Goal: Task Accomplishment & Management: Manage account settings

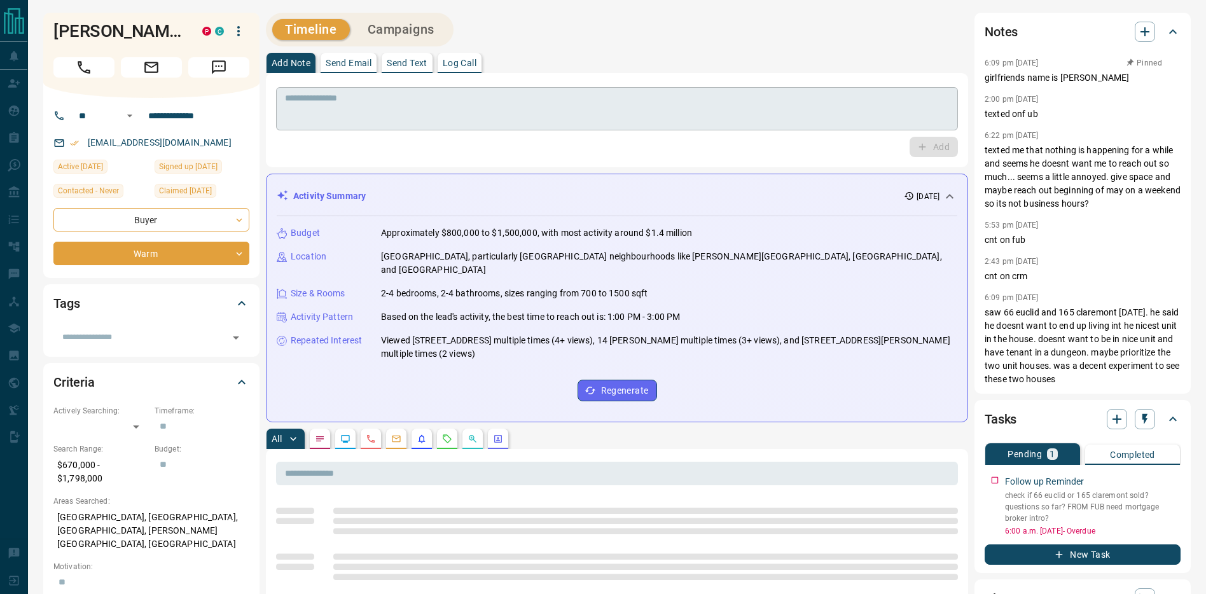
click at [567, 108] on textarea at bounding box center [617, 109] width 664 height 32
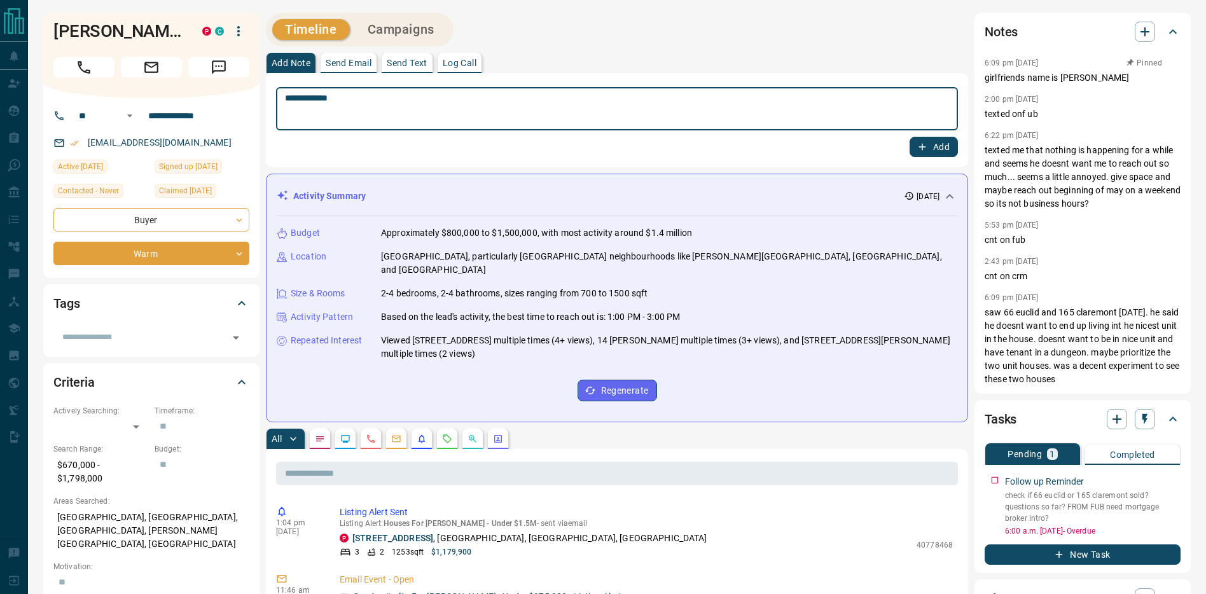
type textarea "**********"
click at [942, 145] on button "Add" at bounding box center [934, 147] width 48 height 20
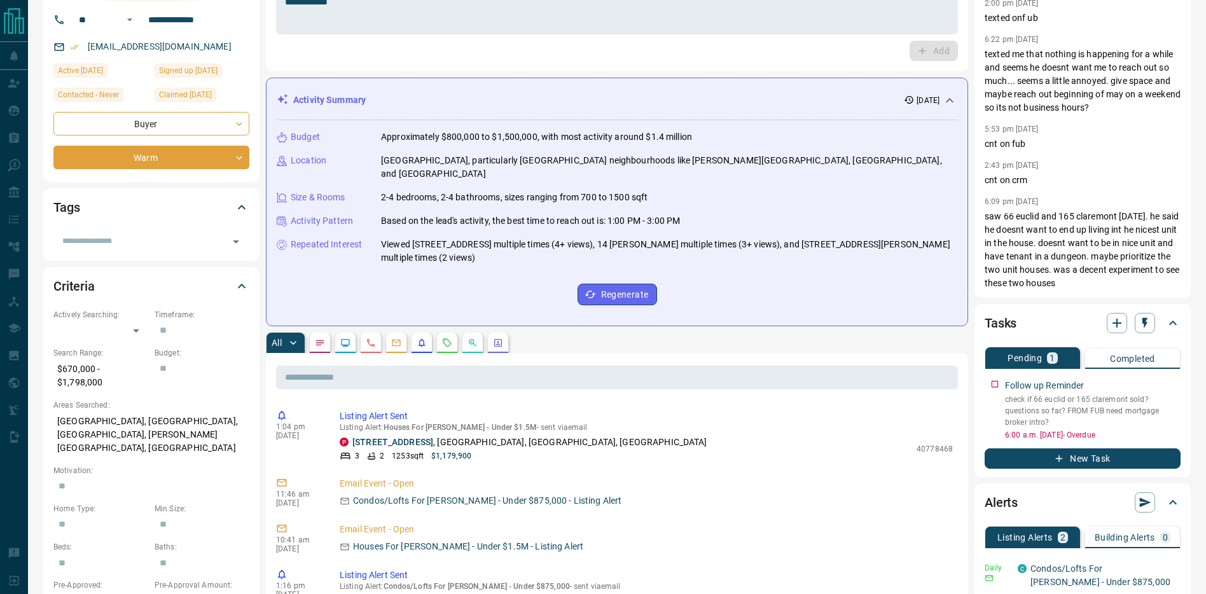
scroll to position [105, 0]
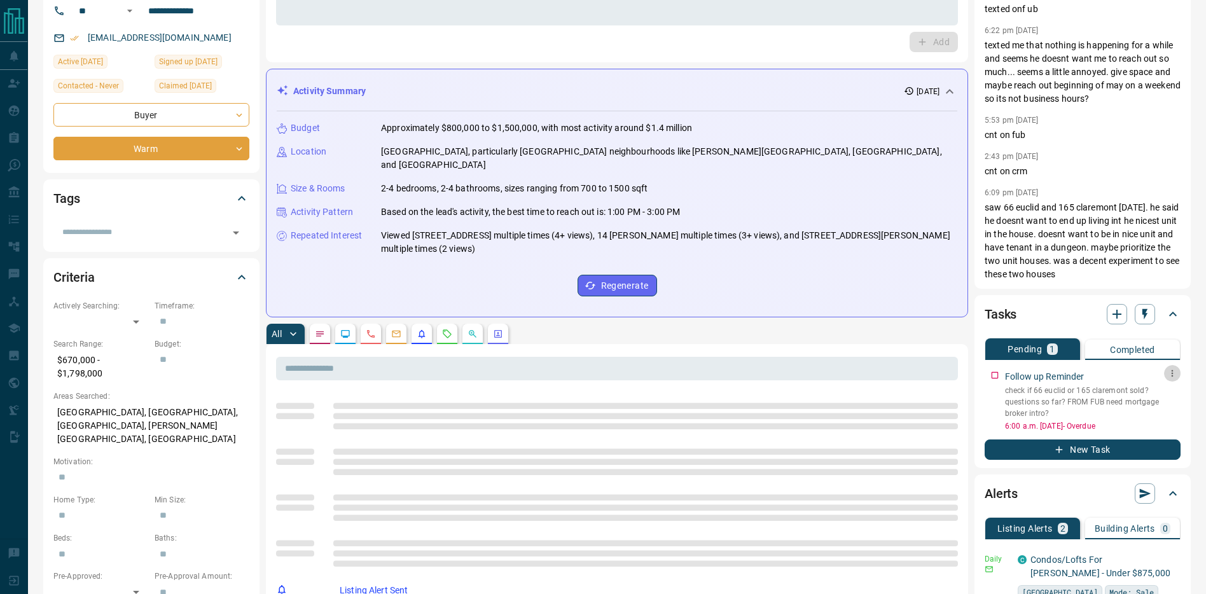
click at [1170, 370] on icon "button" at bounding box center [1172, 373] width 10 height 10
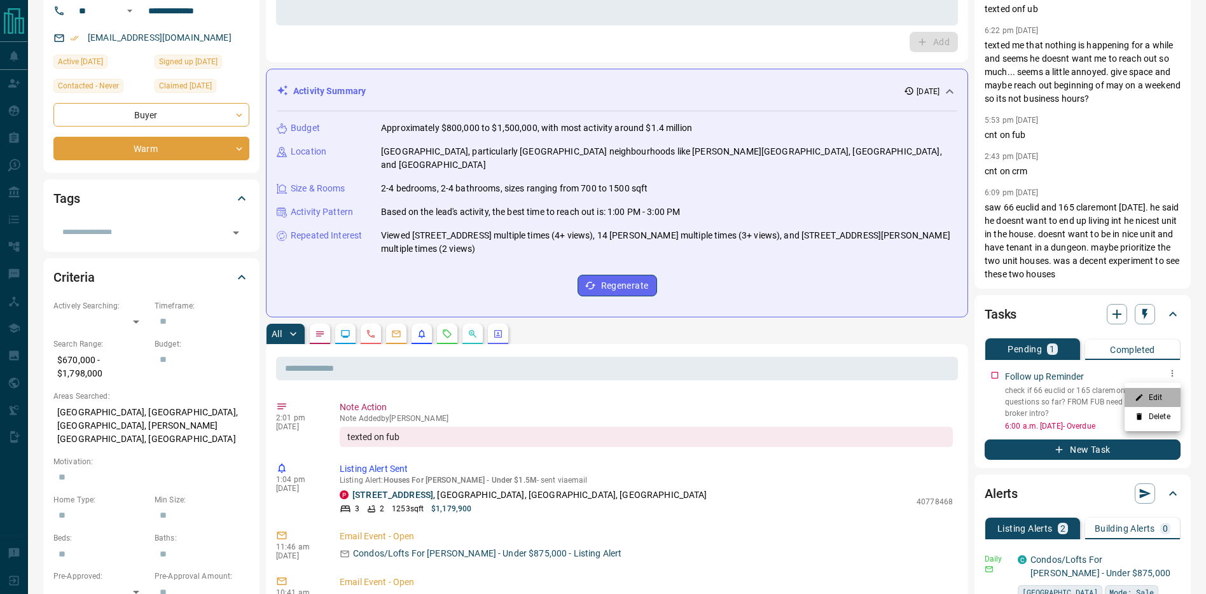
click at [1158, 395] on li "Edit" at bounding box center [1153, 397] width 56 height 19
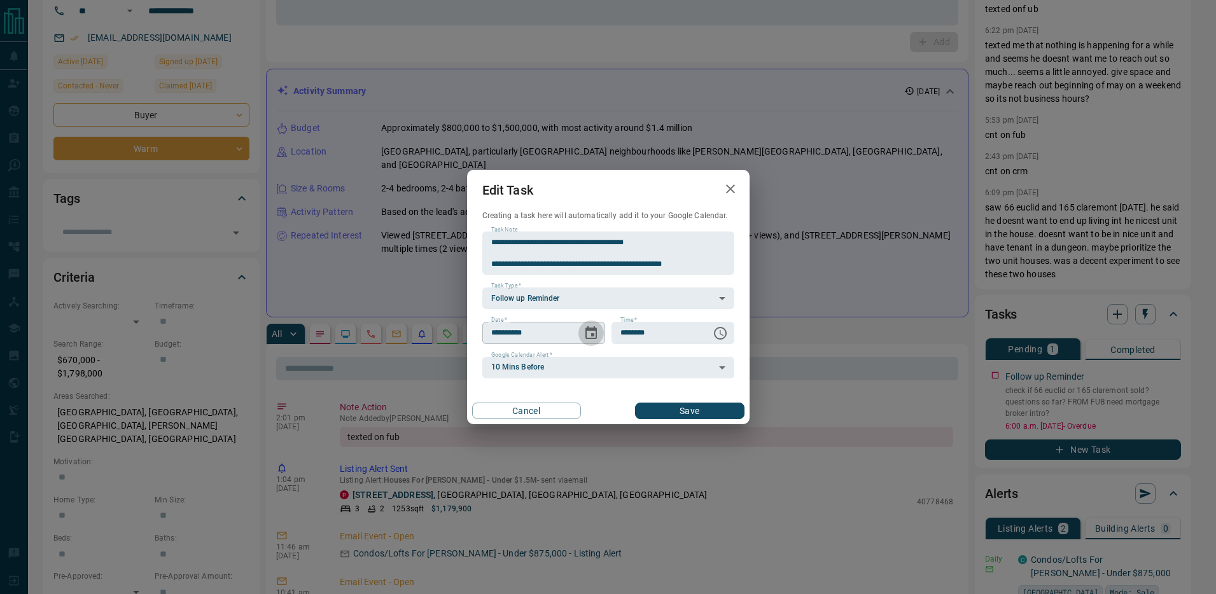
click at [588, 335] on icon "Choose date, selected date is Oct 11, 2025" at bounding box center [590, 333] width 15 height 15
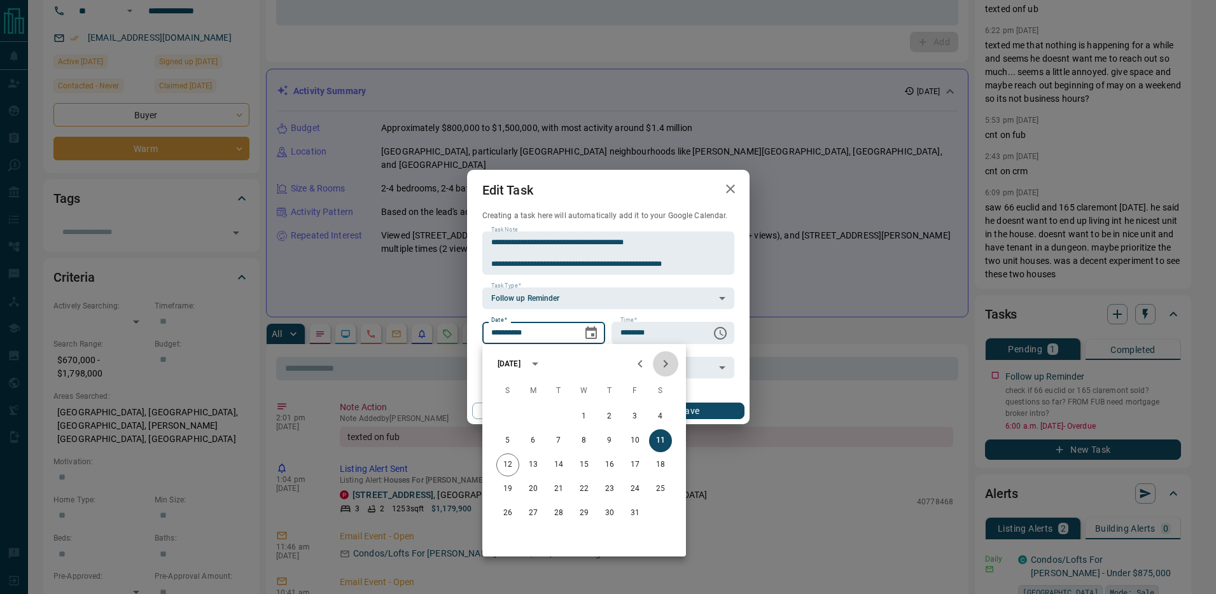
click at [664, 360] on icon "Next month" at bounding box center [665, 364] width 4 height 8
click at [644, 362] on icon "Previous month" at bounding box center [639, 363] width 15 height 15
click at [607, 443] on button "11" at bounding box center [609, 440] width 23 height 23
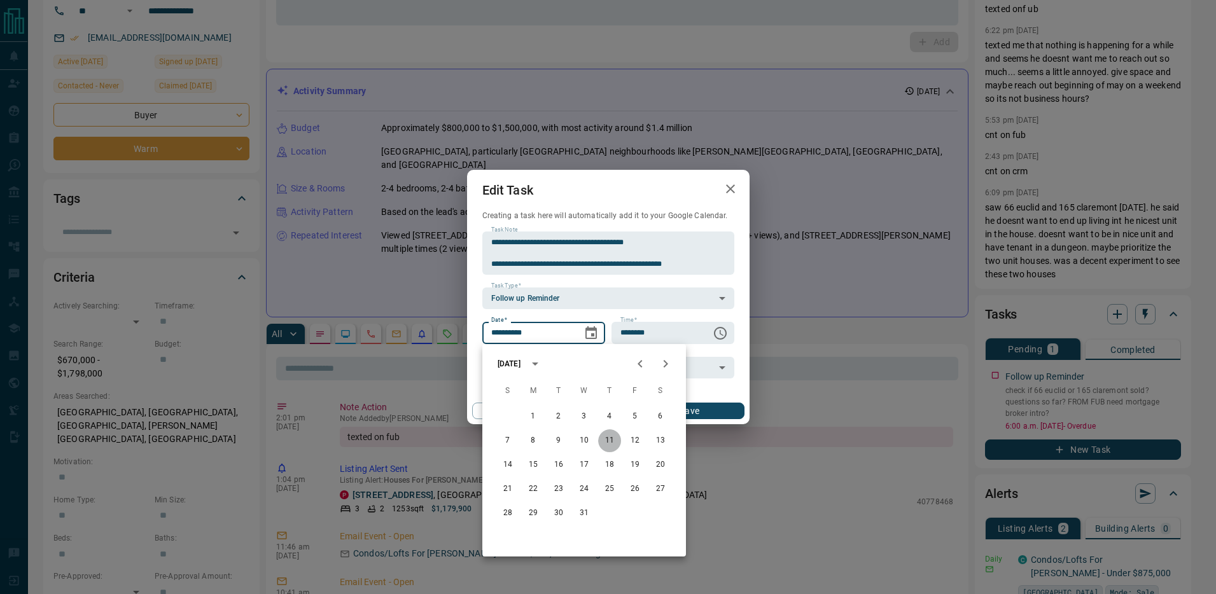
type input "**********"
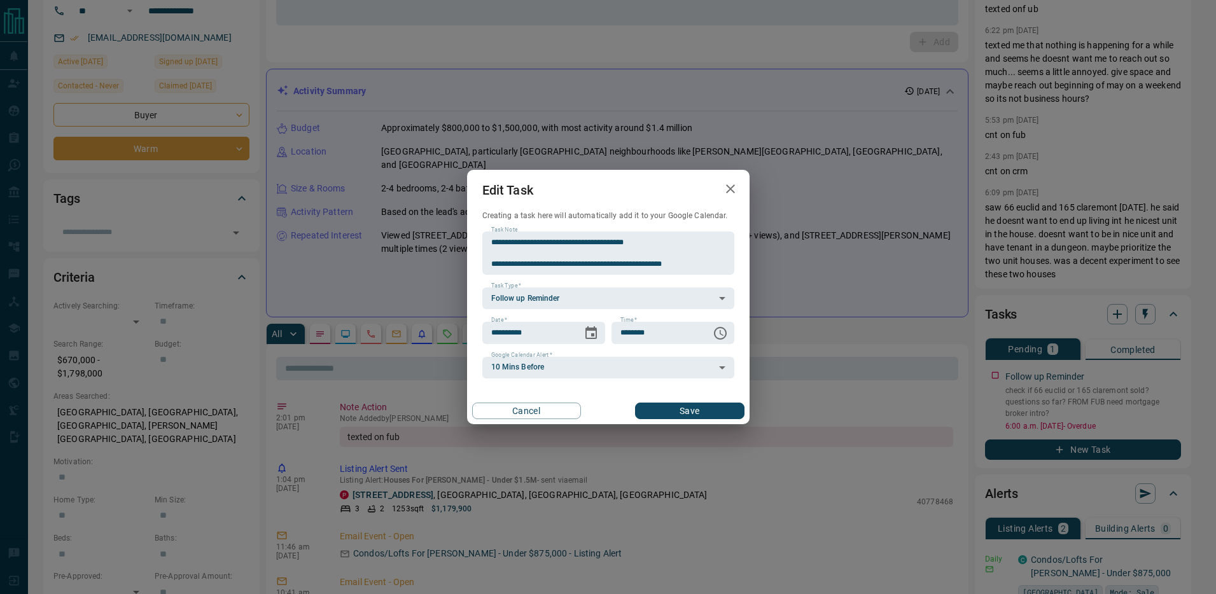
click at [688, 415] on button "Save" at bounding box center [689, 411] width 109 height 17
